Goal: Information Seeking & Learning: Check status

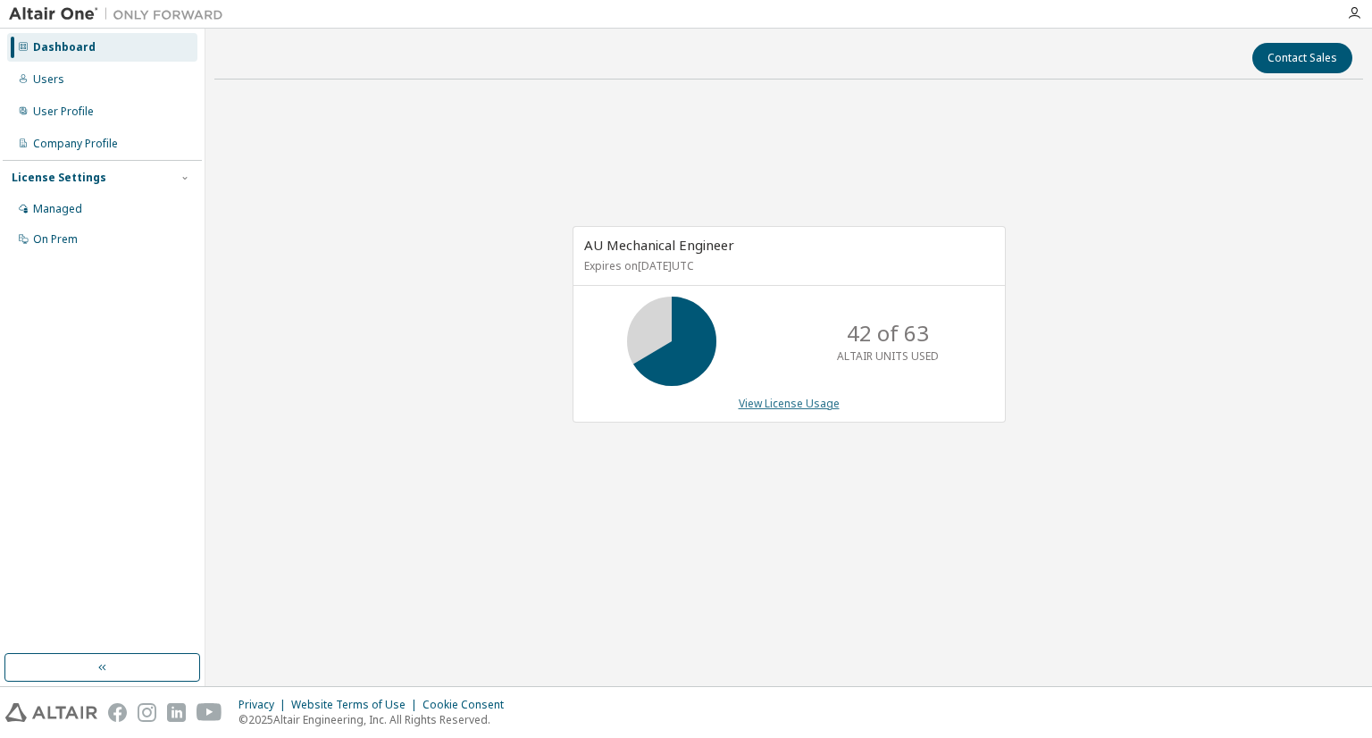
click at [768, 401] on link "View License Usage" at bounding box center [789, 403] width 101 height 15
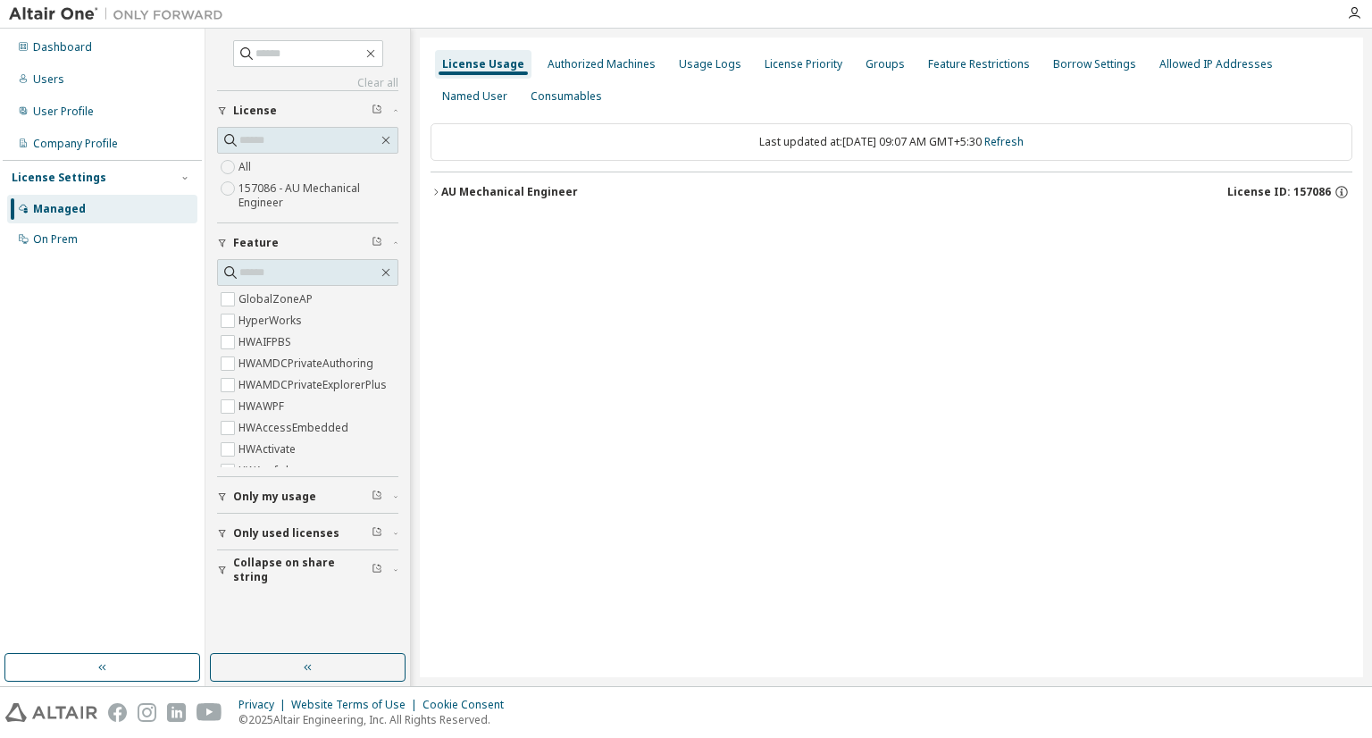
click at [498, 194] on div "AU Mechanical Engineer" at bounding box center [509, 192] width 137 height 14
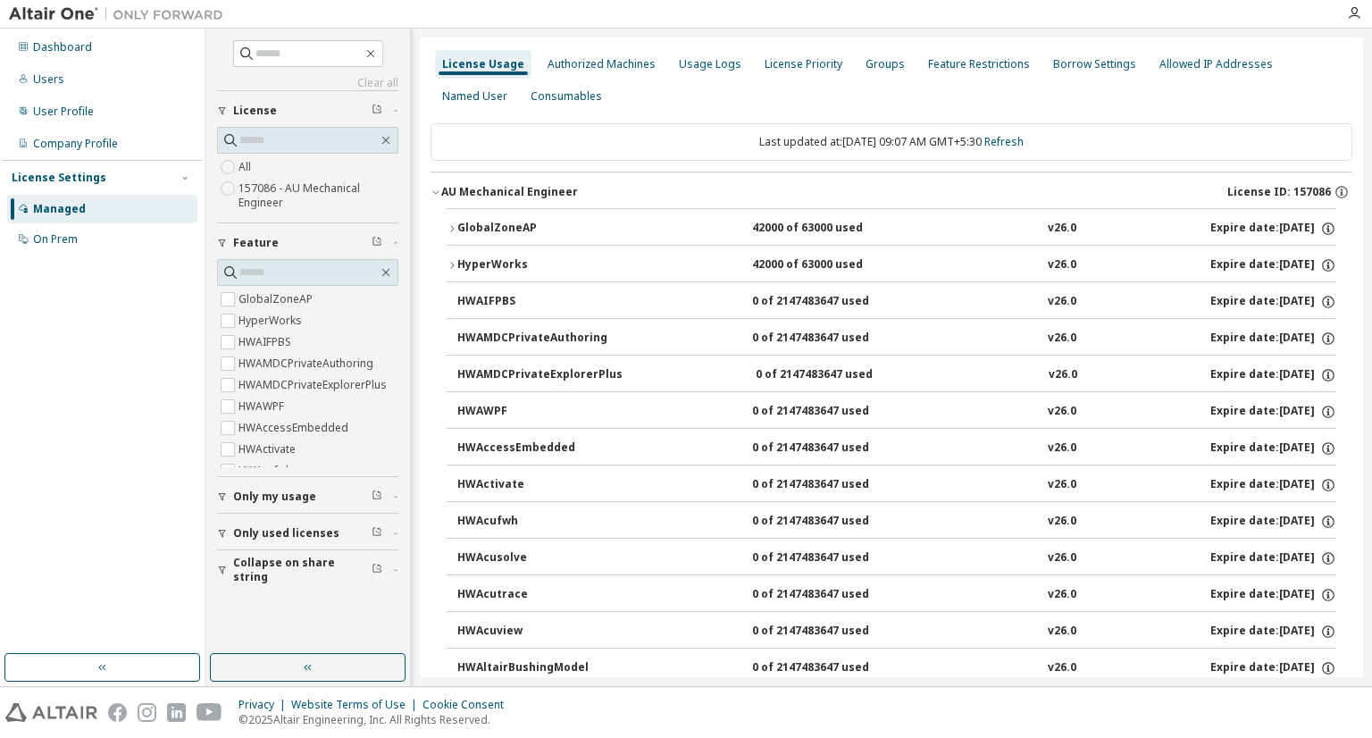
click at [525, 259] on div "HyperWorks" at bounding box center [537, 265] width 161 height 16
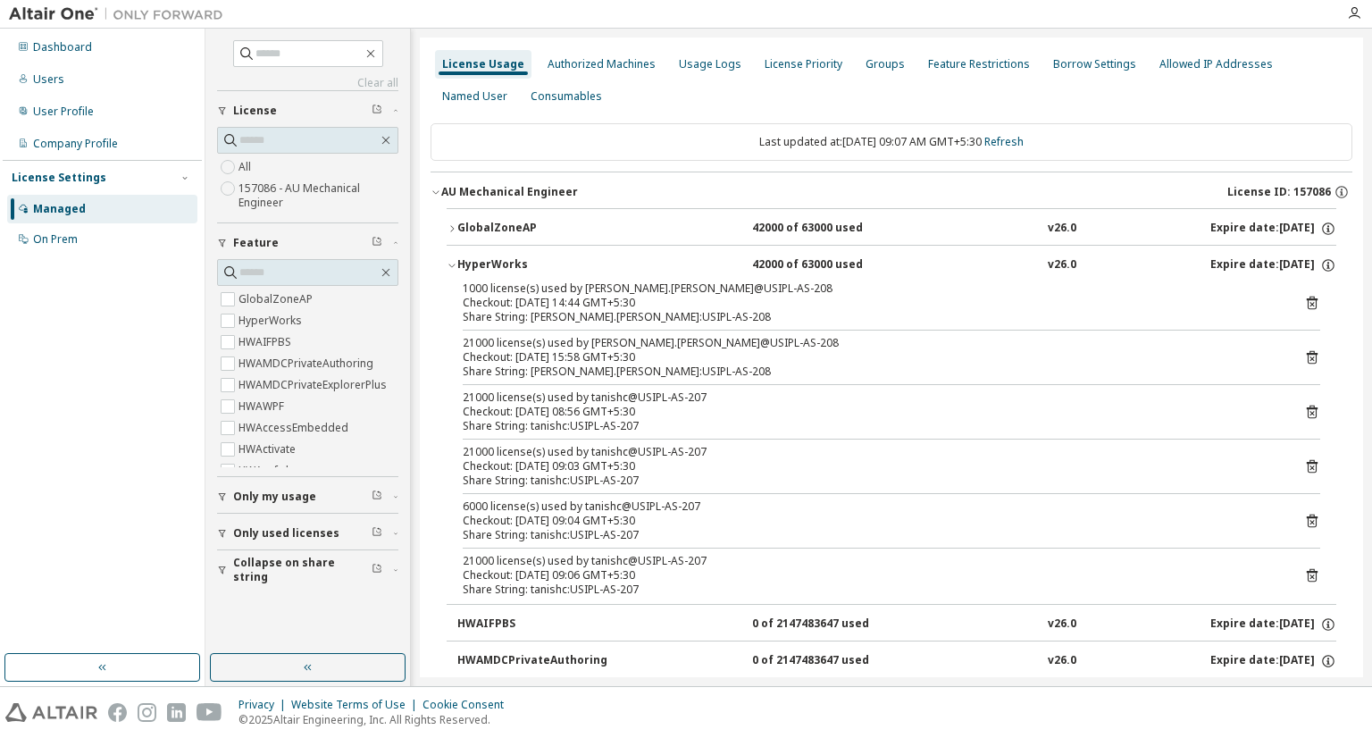
click at [522, 216] on button "GlobalZoneAP 42000 of 63000 used v26.0 Expire date: [DATE]" at bounding box center [892, 228] width 890 height 39
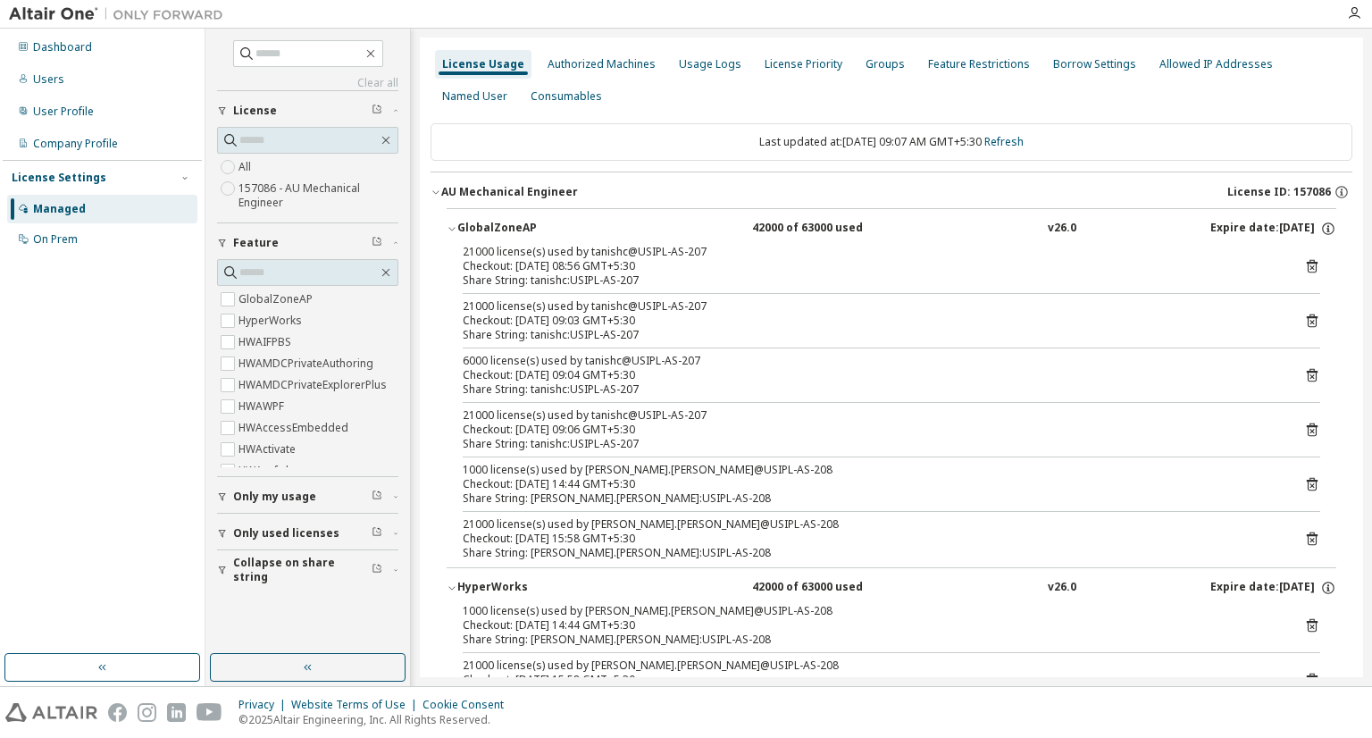
click at [486, 592] on div "HyperWorks" at bounding box center [537, 588] width 161 height 16
